Goal: Find specific page/section: Find specific page/section

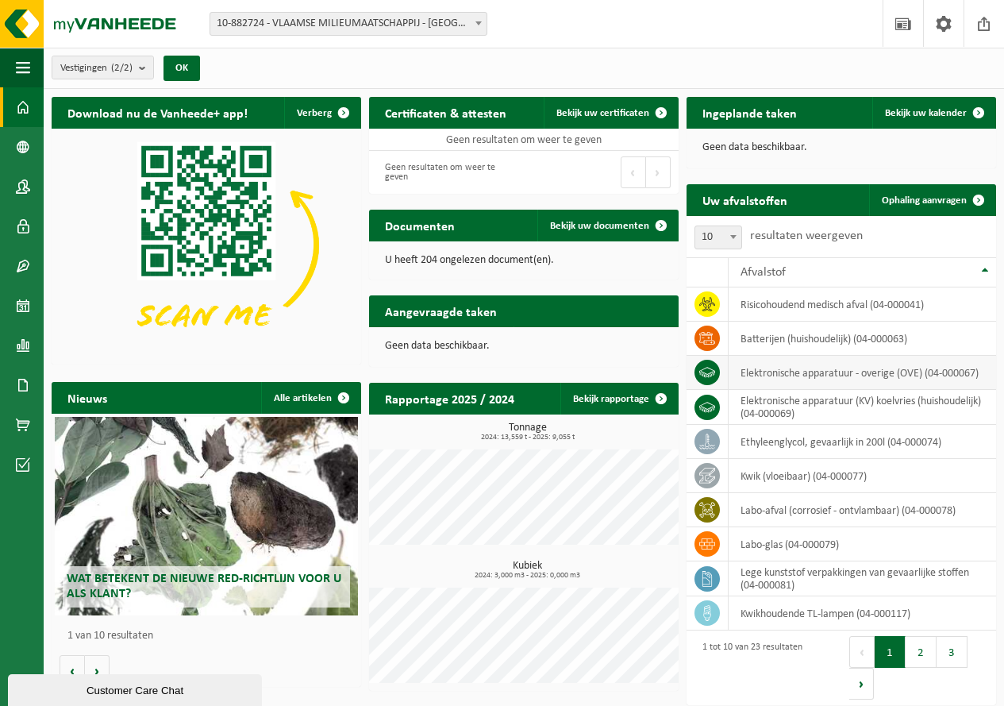
click at [705, 370] on icon at bounding box center [707, 372] width 16 height 16
click at [828, 369] on td "elektronische apparatuur - overige (OVE) (04-000067)" at bounding box center [862, 373] width 267 height 34
click at [916, 656] on button "2" at bounding box center [921, 652] width 31 height 32
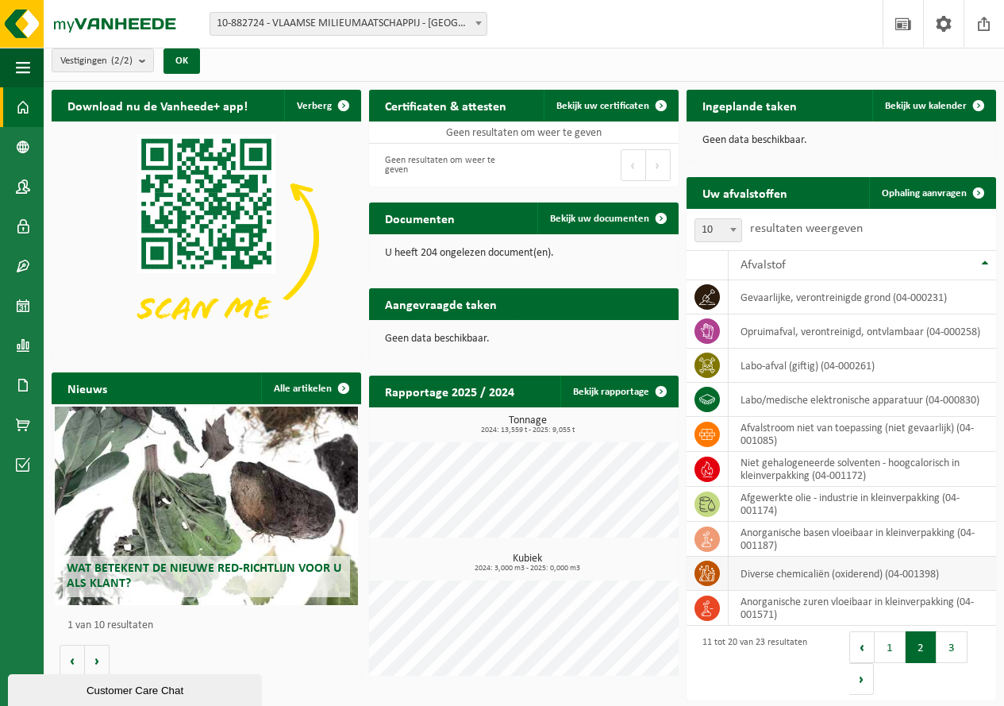
scroll to position [10, 0]
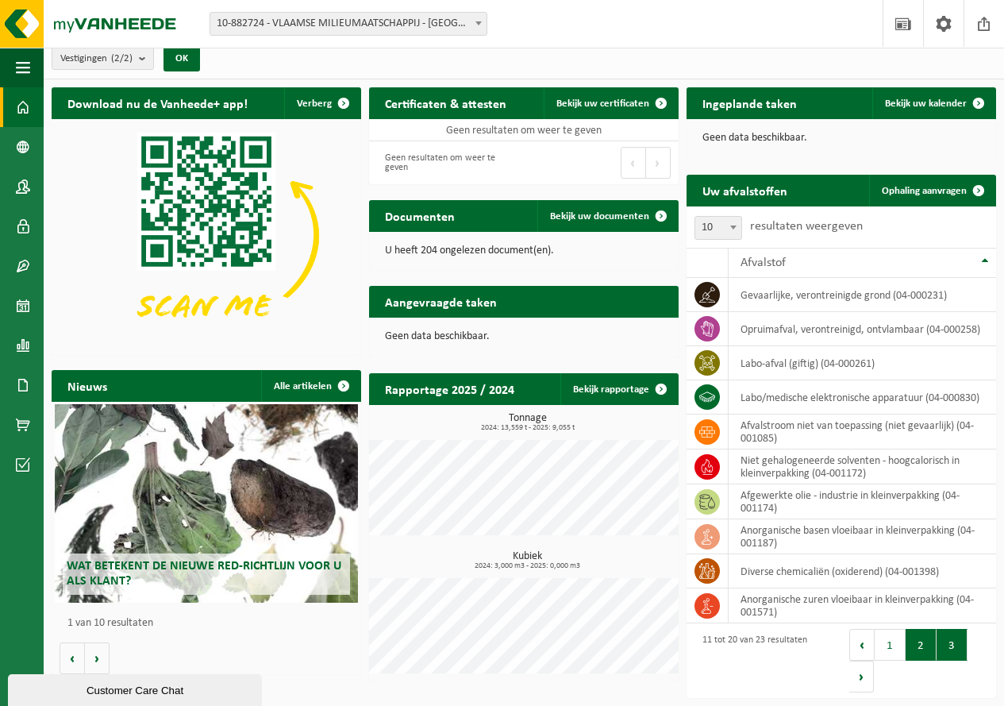
click at [952, 645] on button "3" at bounding box center [952, 645] width 31 height 32
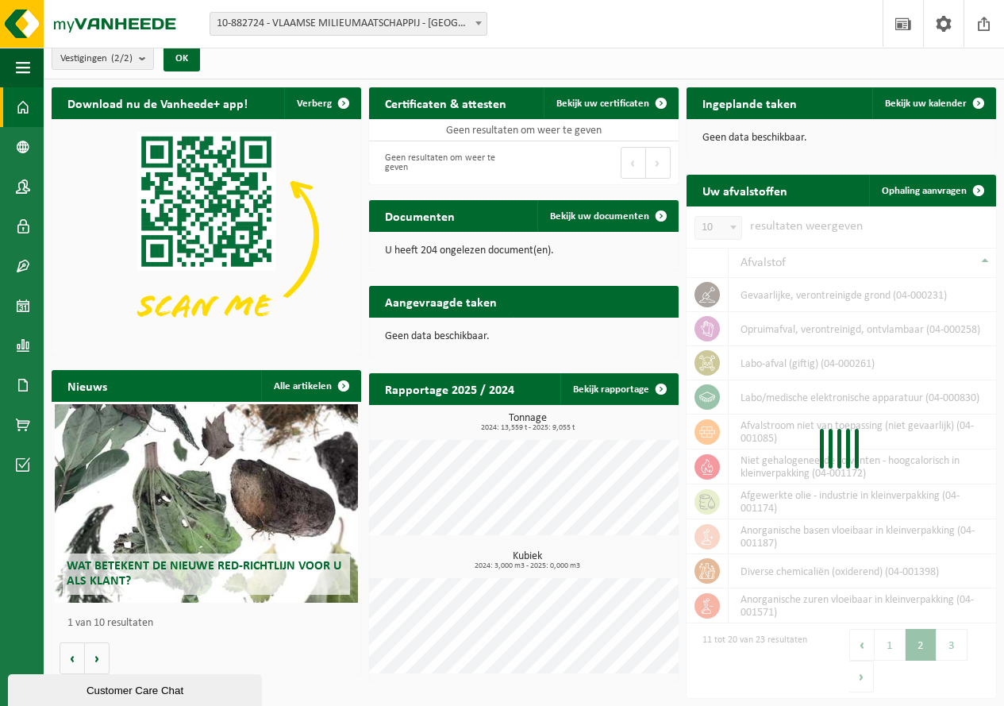
scroll to position [0, 0]
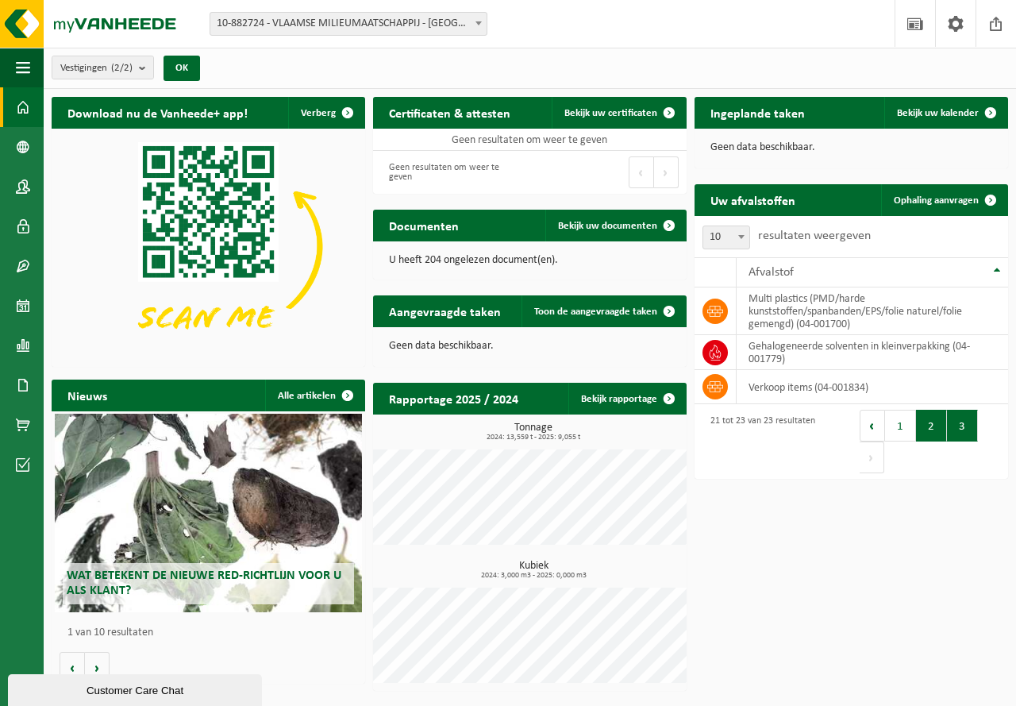
click at [925, 433] on button "2" at bounding box center [931, 426] width 31 height 32
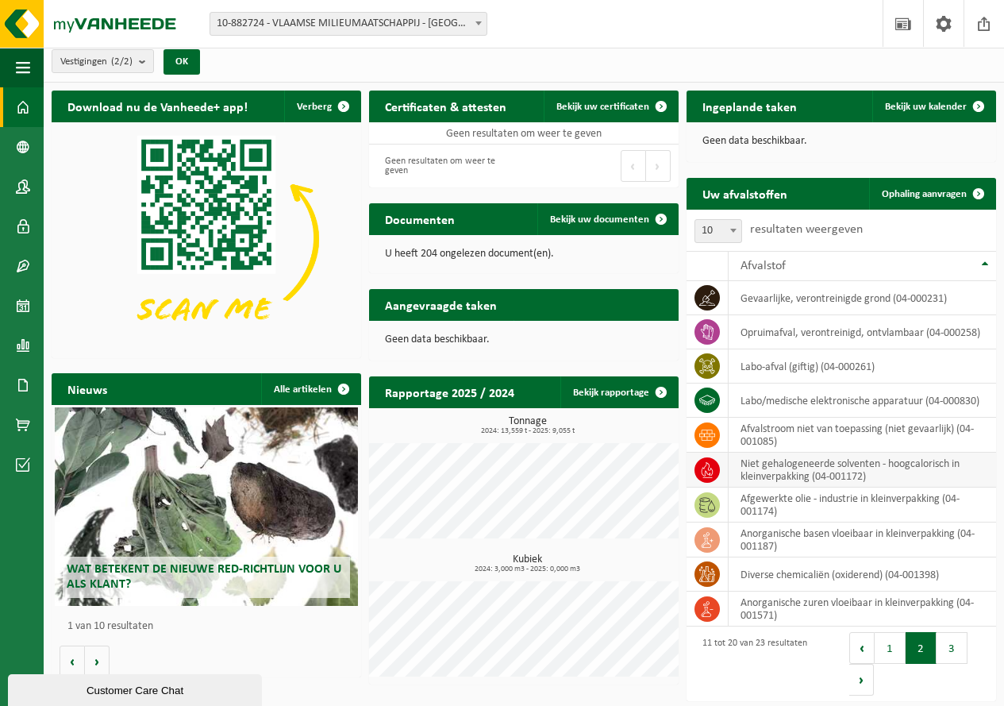
scroll to position [10, 0]
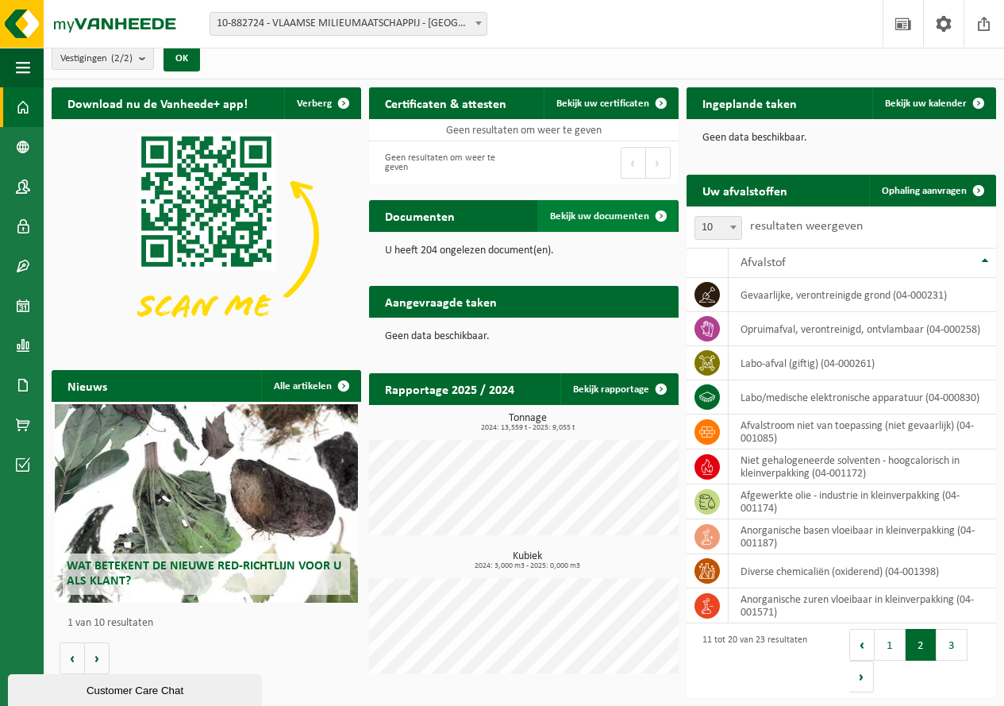
click at [634, 215] on span "Bekijk uw documenten" at bounding box center [599, 216] width 99 height 10
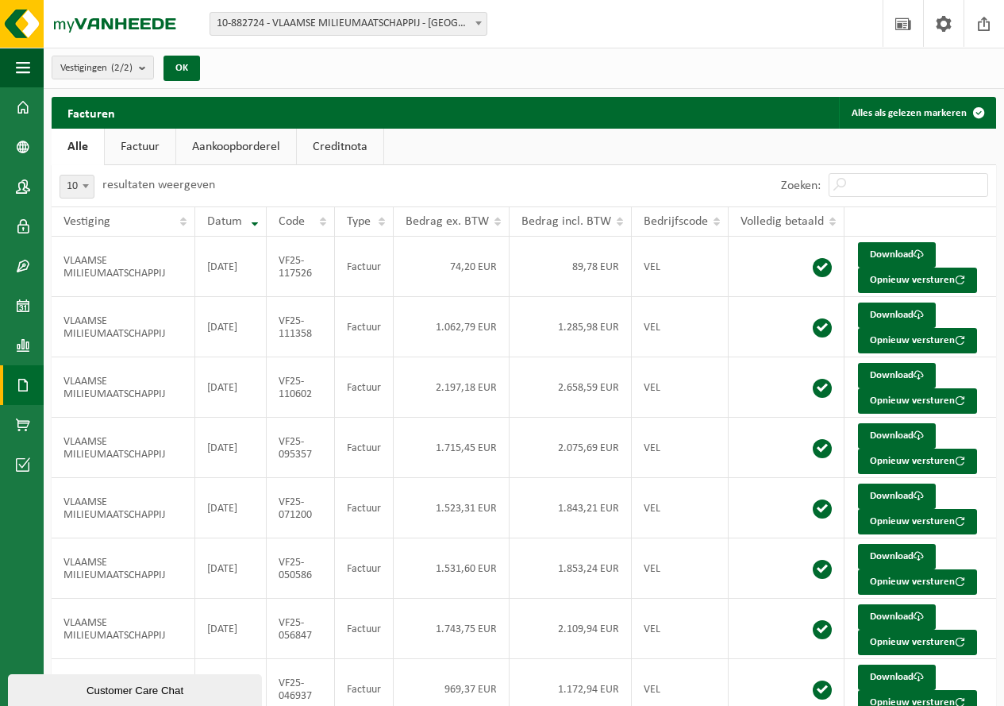
click at [241, 144] on link "Aankoopborderel" at bounding box center [236, 147] width 120 height 37
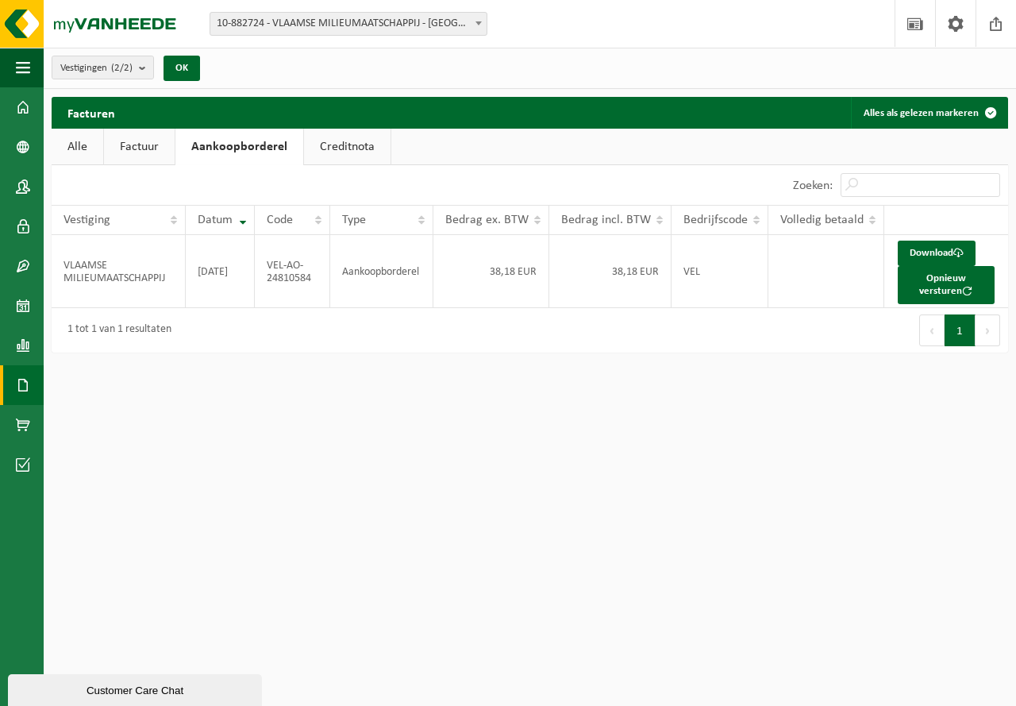
click at [152, 144] on link "Factuur" at bounding box center [139, 147] width 71 height 37
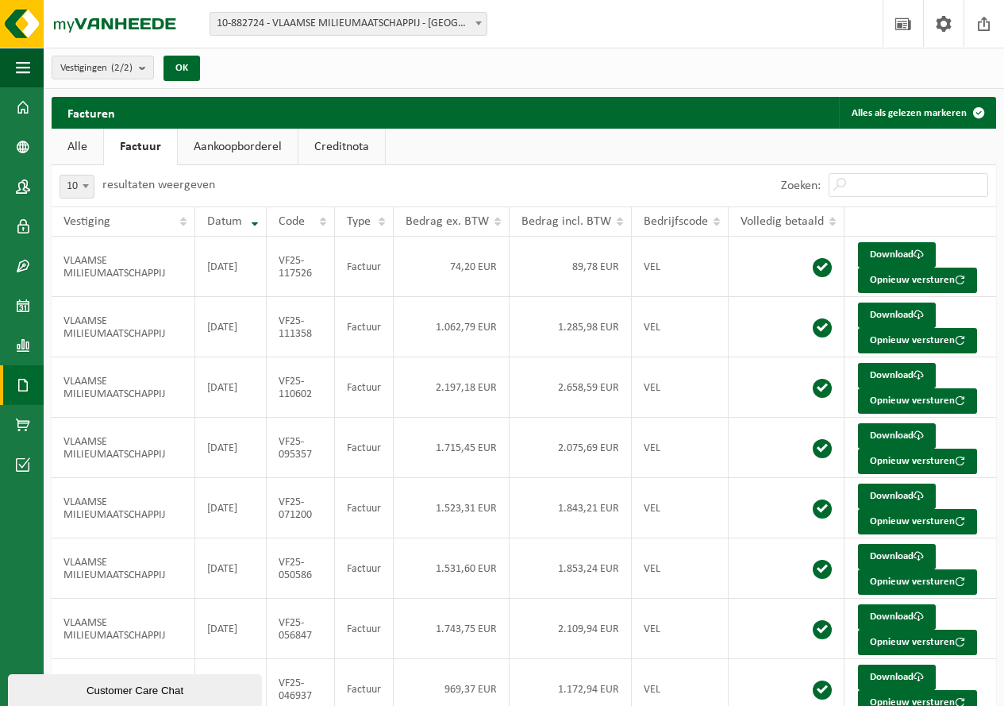
click at [348, 141] on link "Creditnota" at bounding box center [341, 147] width 87 height 37
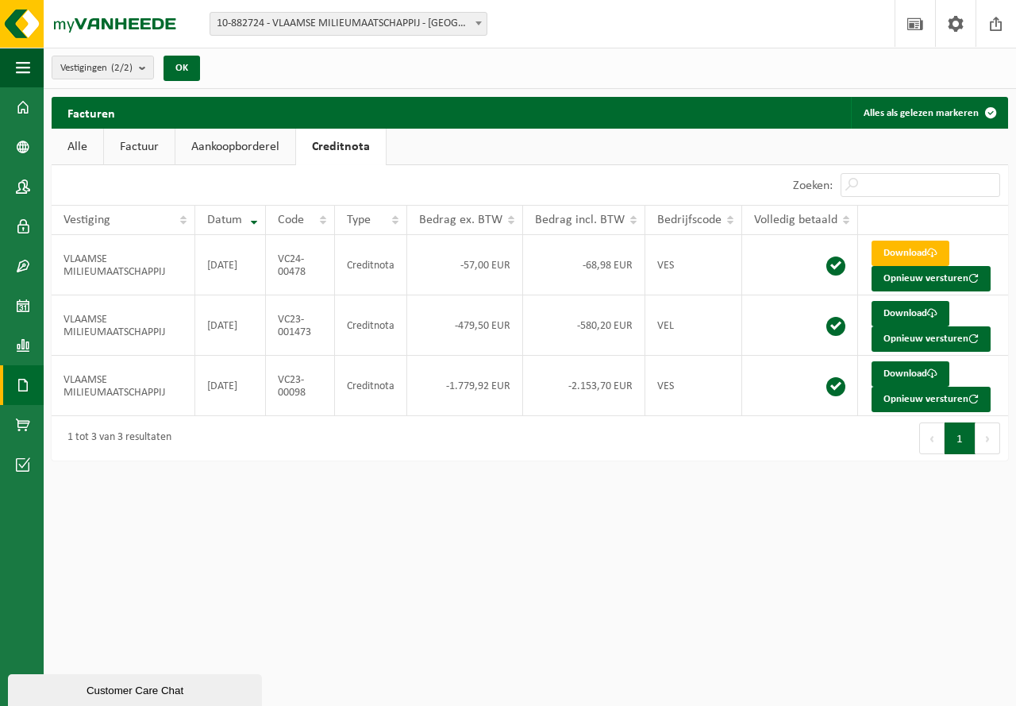
click at [79, 153] on link "Alle" at bounding box center [78, 147] width 52 height 37
